Goal: Information Seeking & Learning: Learn about a topic

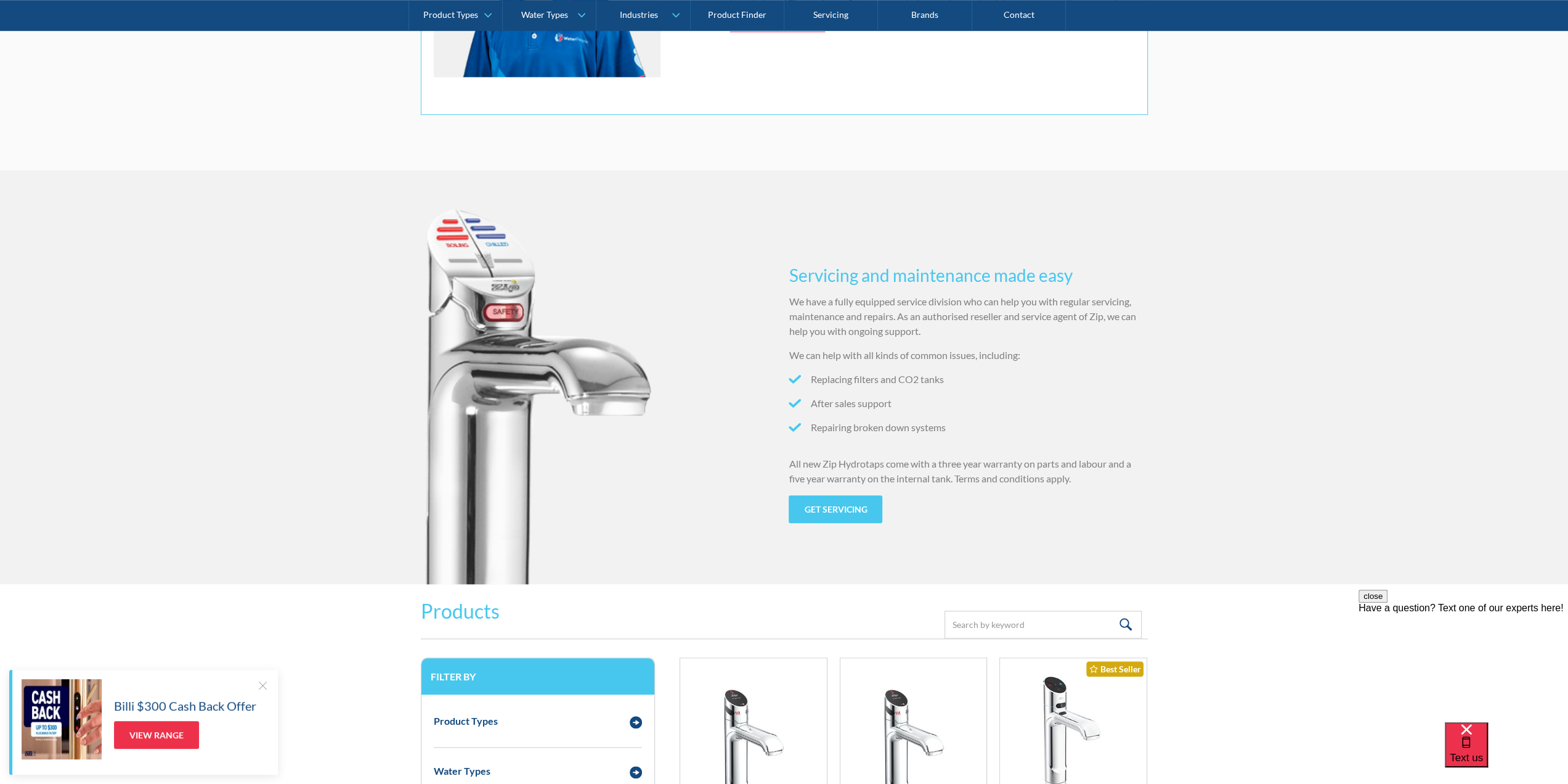
scroll to position [1419, 0]
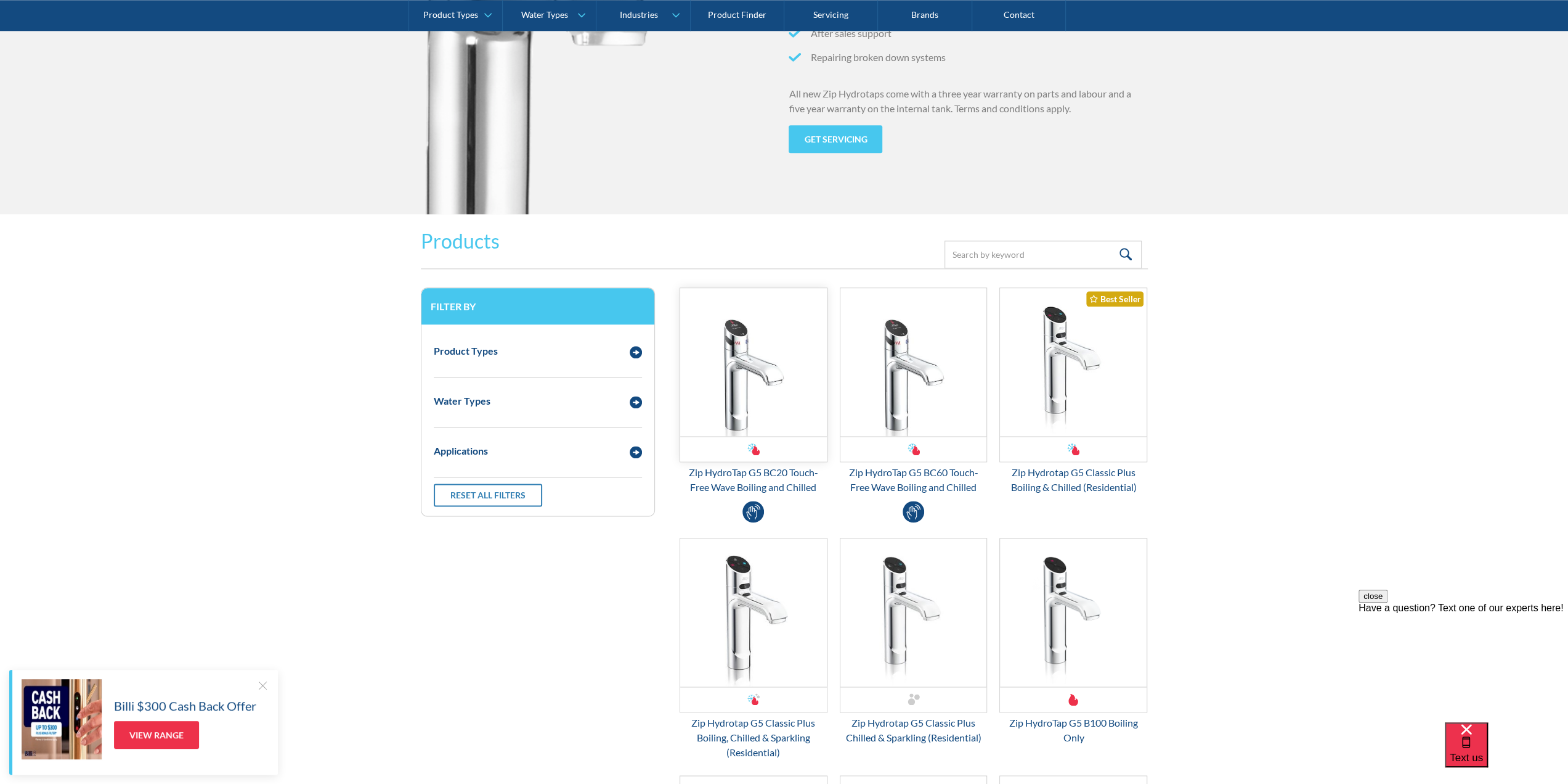
click at [762, 337] on img "Email Form 3" at bounding box center [754, 362] width 146 height 148
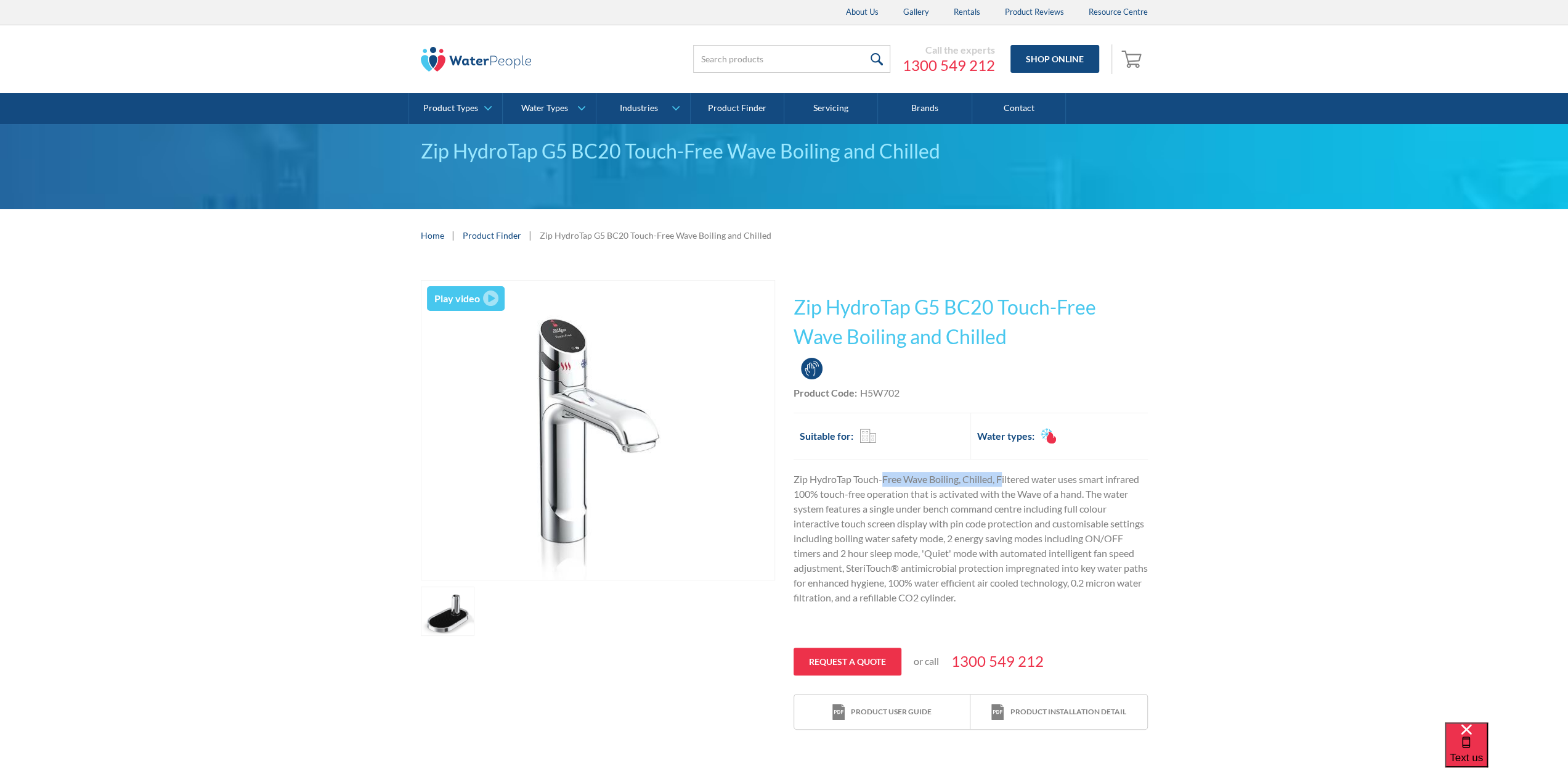
drag, startPoint x: 885, startPoint y: 467, endPoint x: 1017, endPoint y: 478, distance: 132.5
click at [1017, 478] on div "This tap design is included in our standard range tap options when you purchase…" at bounding box center [970, 505] width 354 height 450
click at [1017, 478] on p "Zip HydroTap Touch-Free Wave Boiling, Chilled, Filtered water uses smart infrar…" at bounding box center [970, 539] width 354 height 134
drag, startPoint x: 798, startPoint y: 603, endPoint x: 879, endPoint y: 594, distance: 81.5
click at [879, 594] on p "Zip HydroTap Touch-Free Wave Boiling, Chilled, Filtered water uses smart infrar…" at bounding box center [970, 539] width 354 height 134
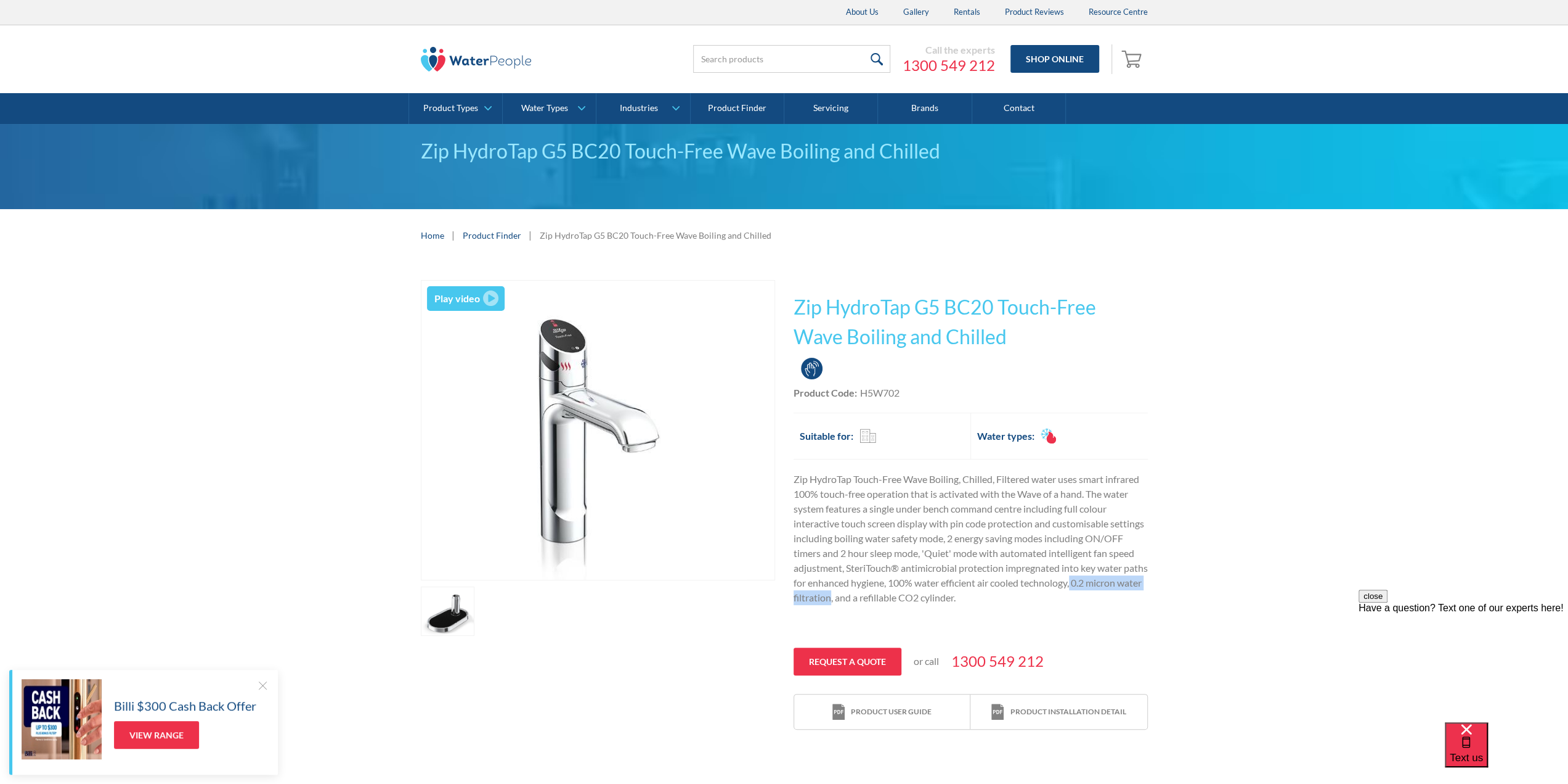
drag, startPoint x: 1129, startPoint y: 584, endPoint x: 888, endPoint y: 603, distance: 241.7
click at [888, 603] on p "Zip HydroTap Touch-Free Wave Boiling, Chilled, Filtered water uses smart infrar…" at bounding box center [970, 539] width 354 height 134
copy p "0.2 micron water filtration"
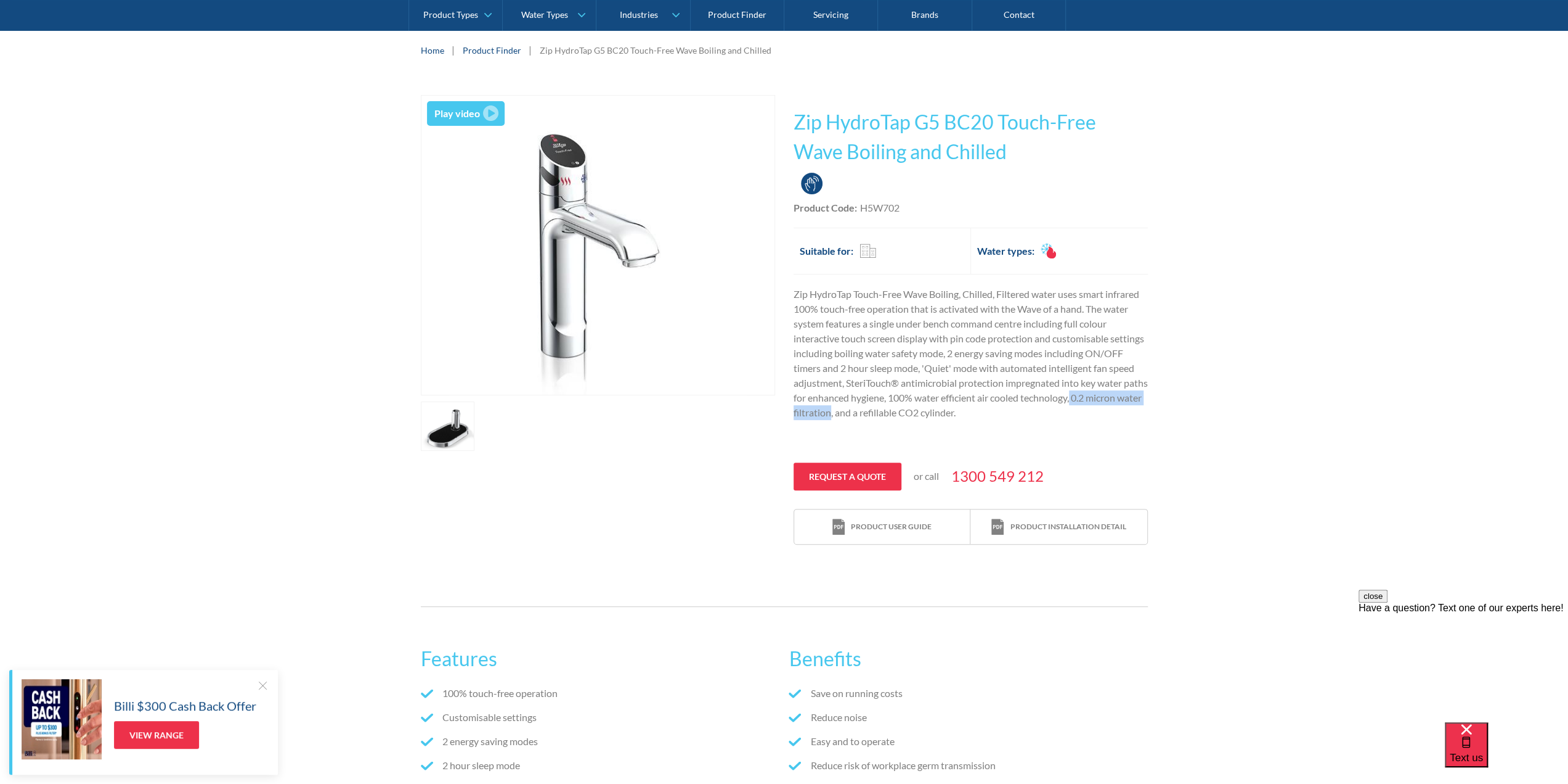
drag, startPoint x: 602, startPoint y: 426, endPoint x: 644, endPoint y: 367, distance: 72.4
click at [602, 426] on div at bounding box center [598, 427] width 354 height 49
